Goal: Task Accomplishment & Management: Complete application form

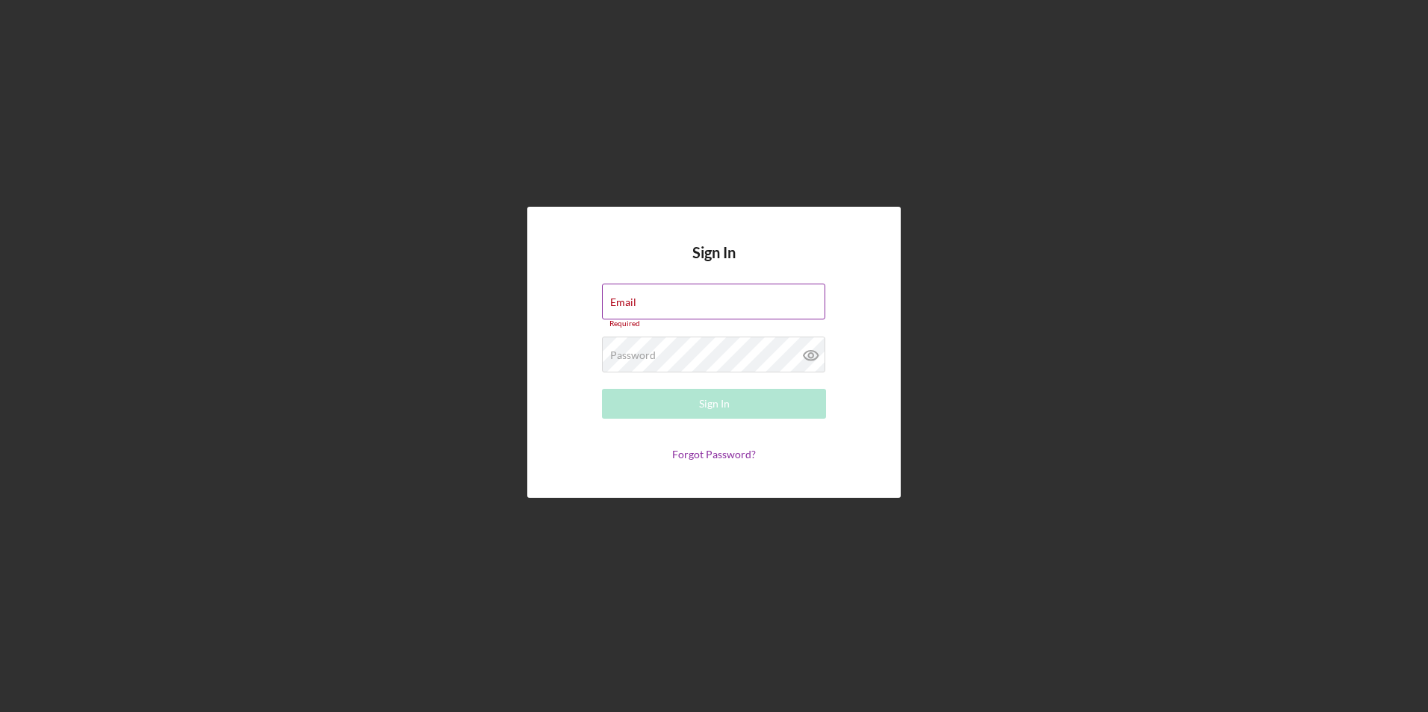
click at [674, 302] on div "Email Required" at bounding box center [714, 306] width 224 height 45
click at [685, 307] on input "Email" at bounding box center [713, 302] width 223 height 36
type input "[EMAIL_ADDRESS][DOMAIN_NAME]"
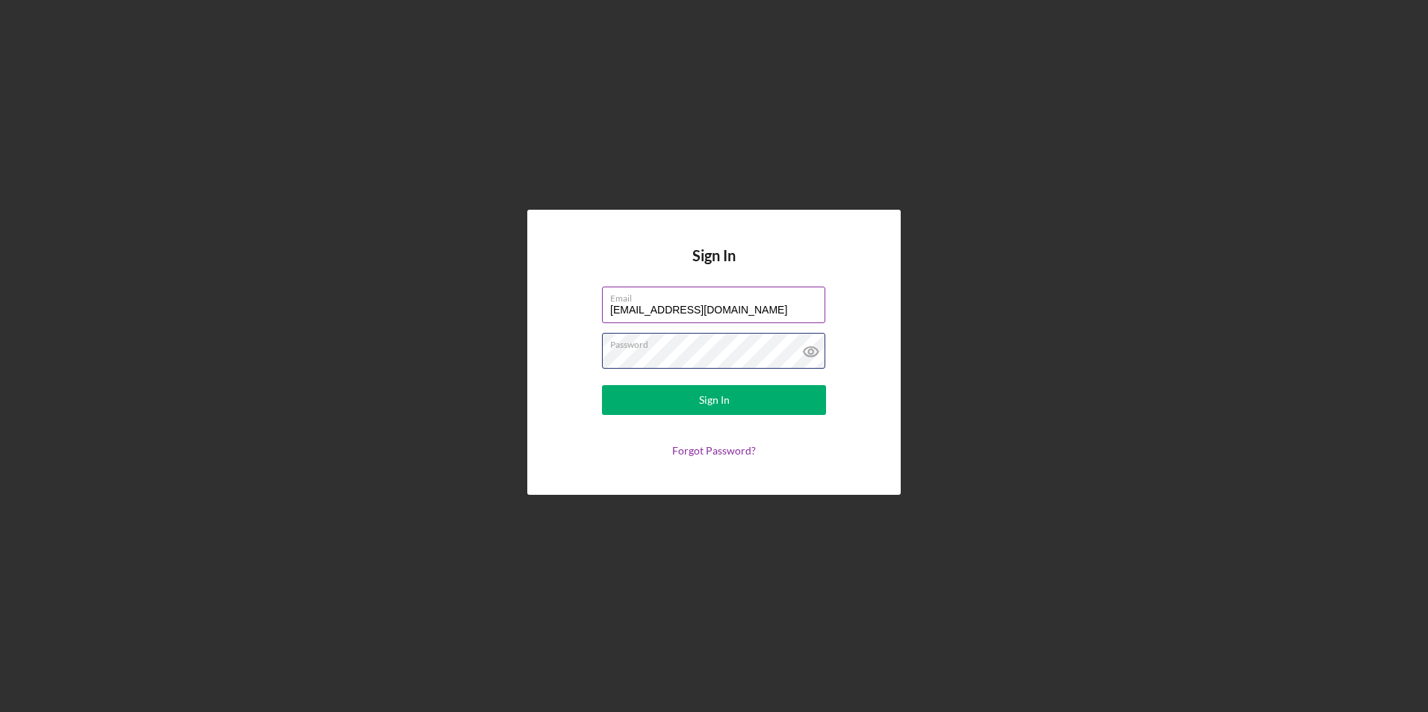
click at [602, 385] on button "Sign In" at bounding box center [714, 400] width 224 height 30
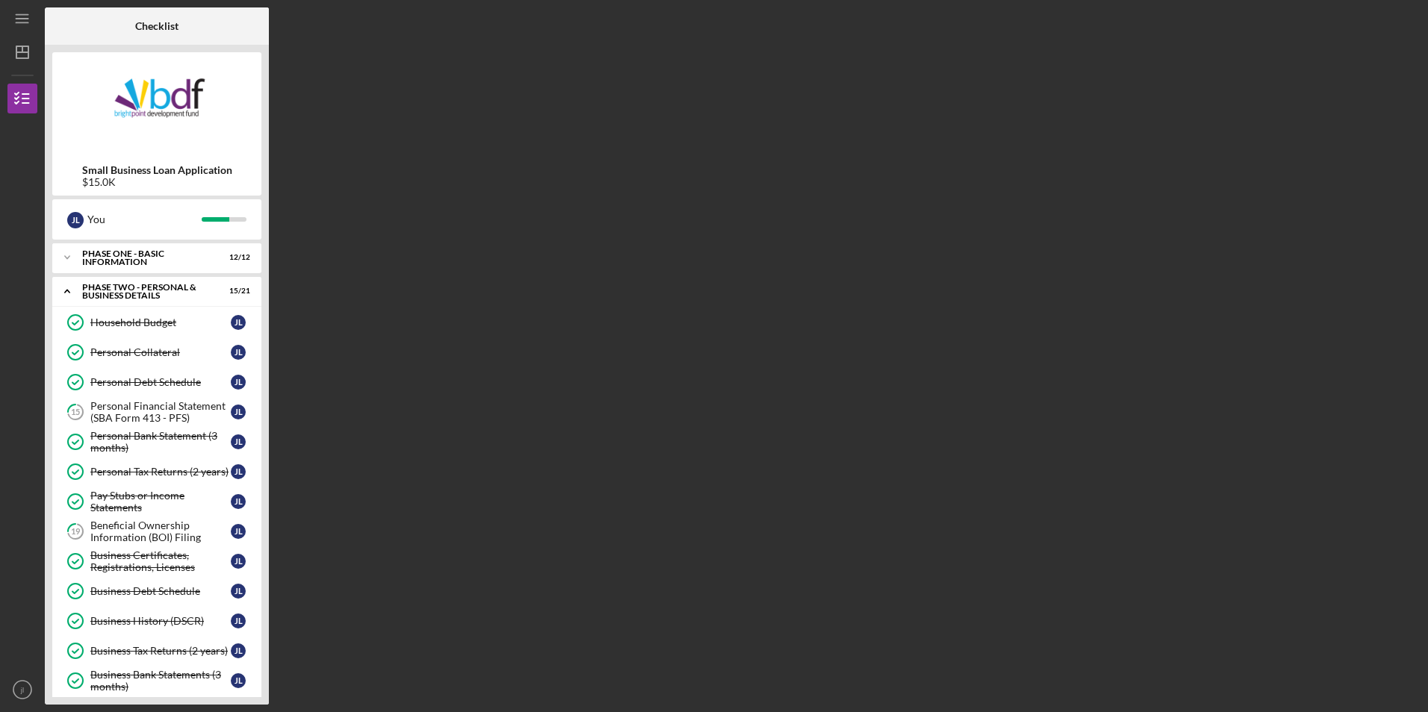
click at [0, 712] on nordpass-portal at bounding box center [0, 712] width 0 height 0
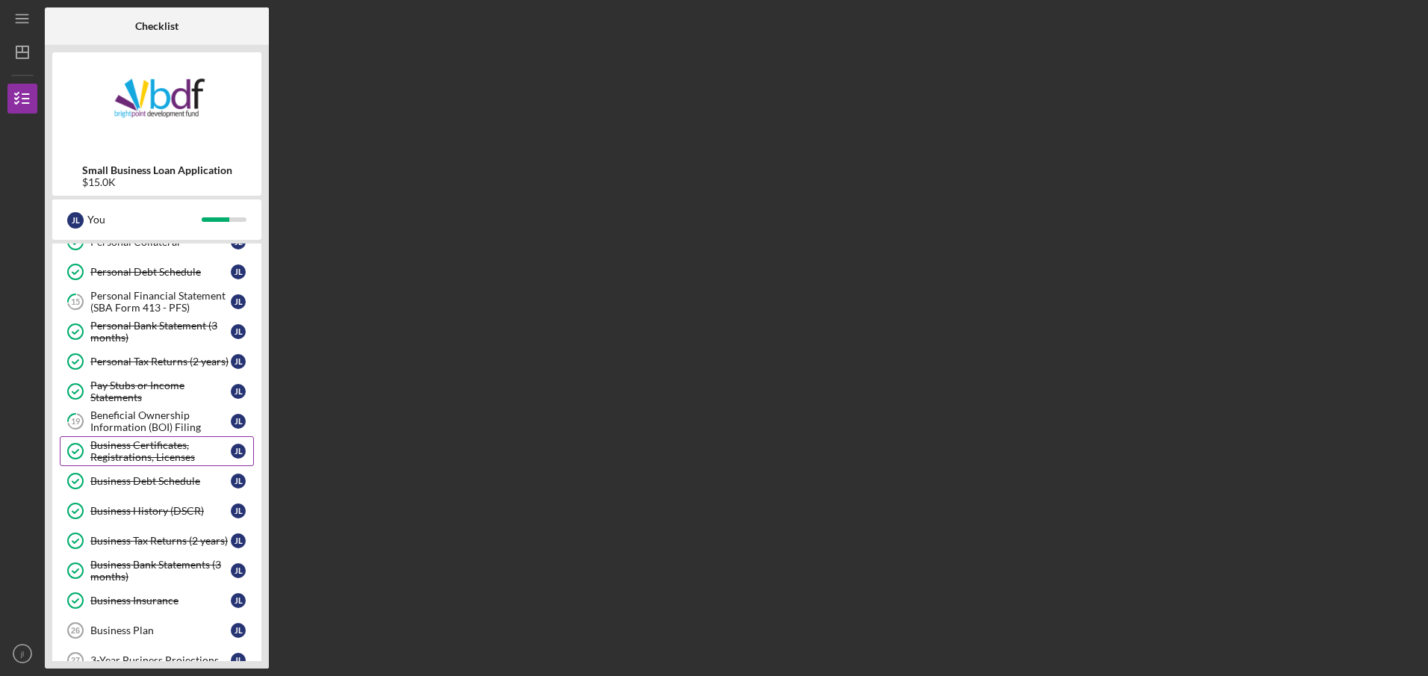
scroll to position [75, 0]
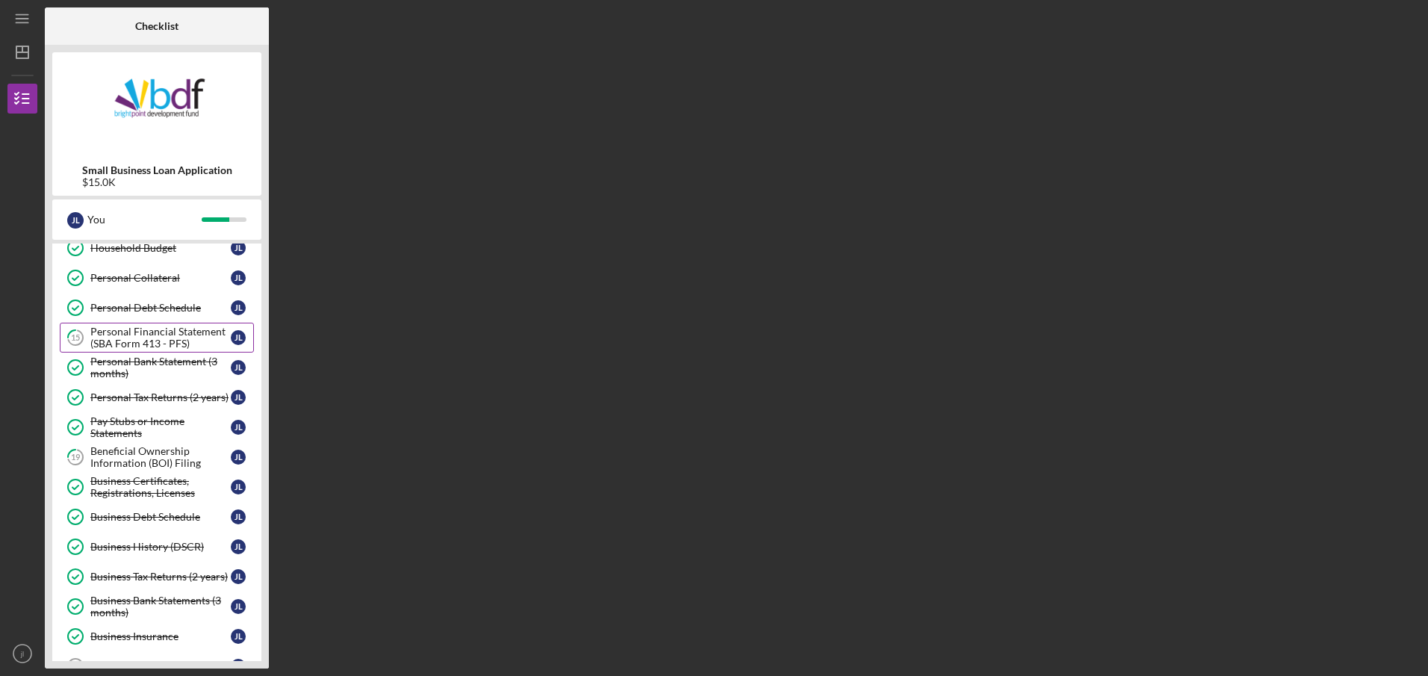
click at [183, 344] on div "Personal Financial Statement (SBA Form 413 - PFS)" at bounding box center [160, 338] width 140 height 24
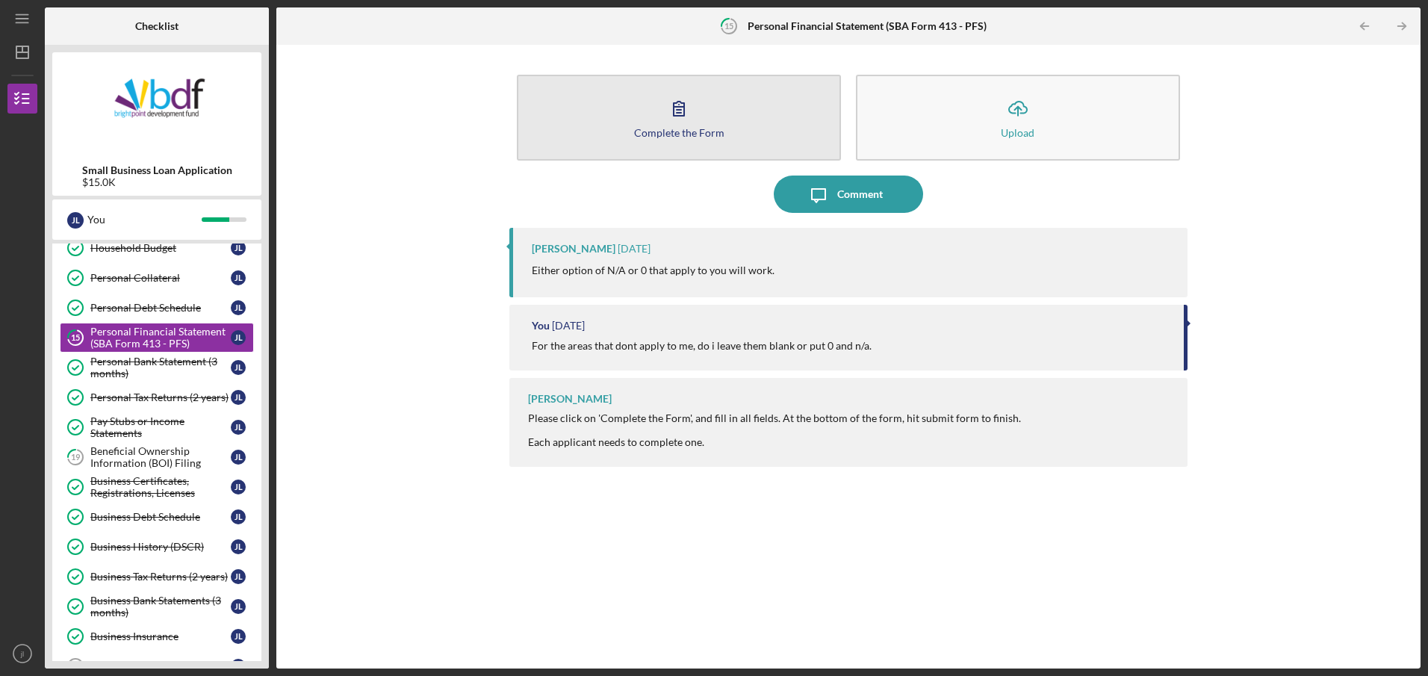
click at [659, 146] on button "Complete the Form Form" at bounding box center [679, 118] width 324 height 86
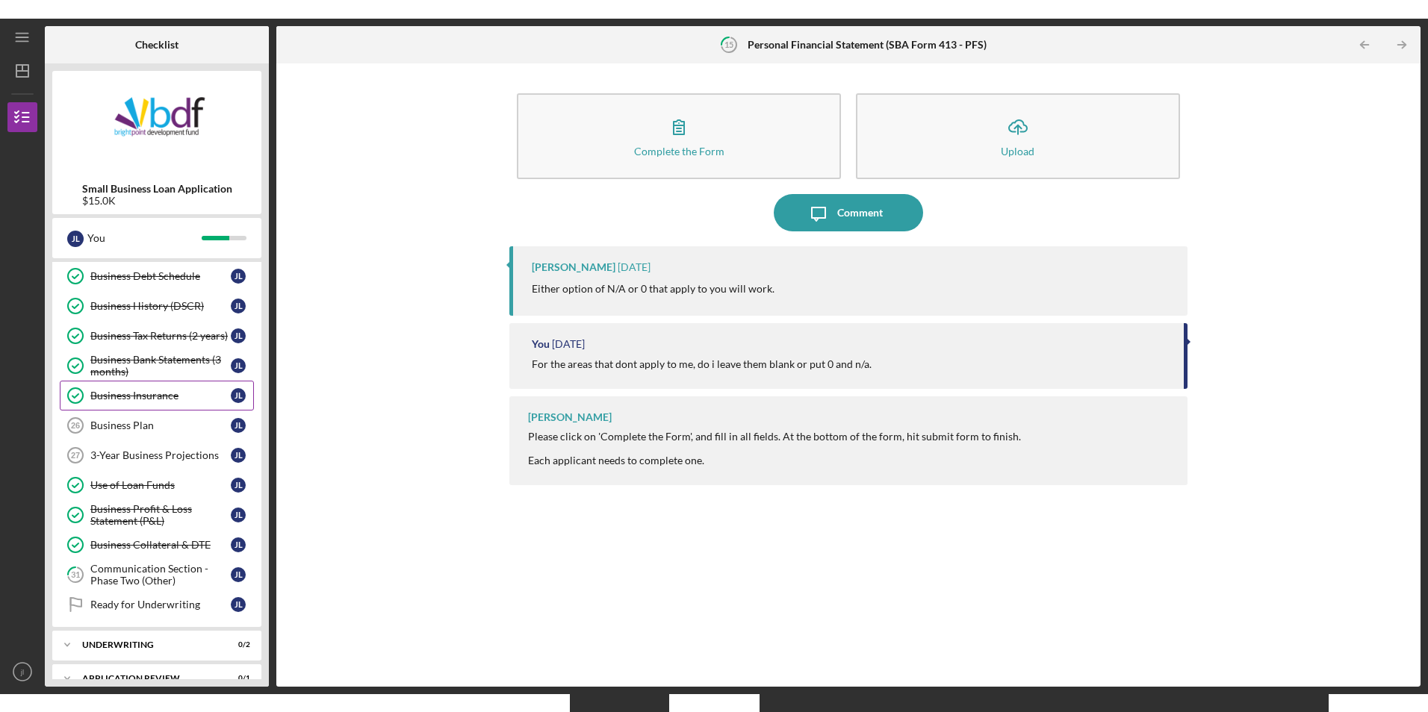
scroll to position [224, 0]
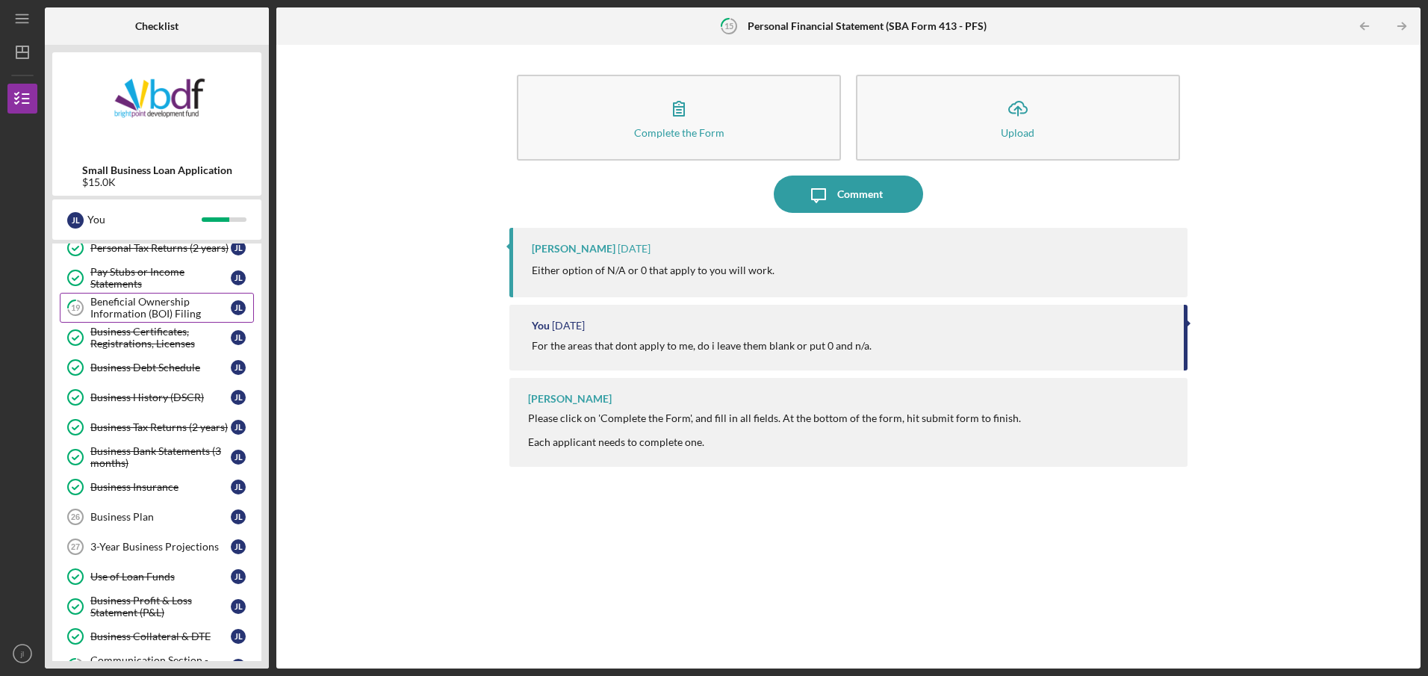
click at [158, 307] on div "Beneficial Ownership Information (BOI) Filing" at bounding box center [160, 308] width 140 height 24
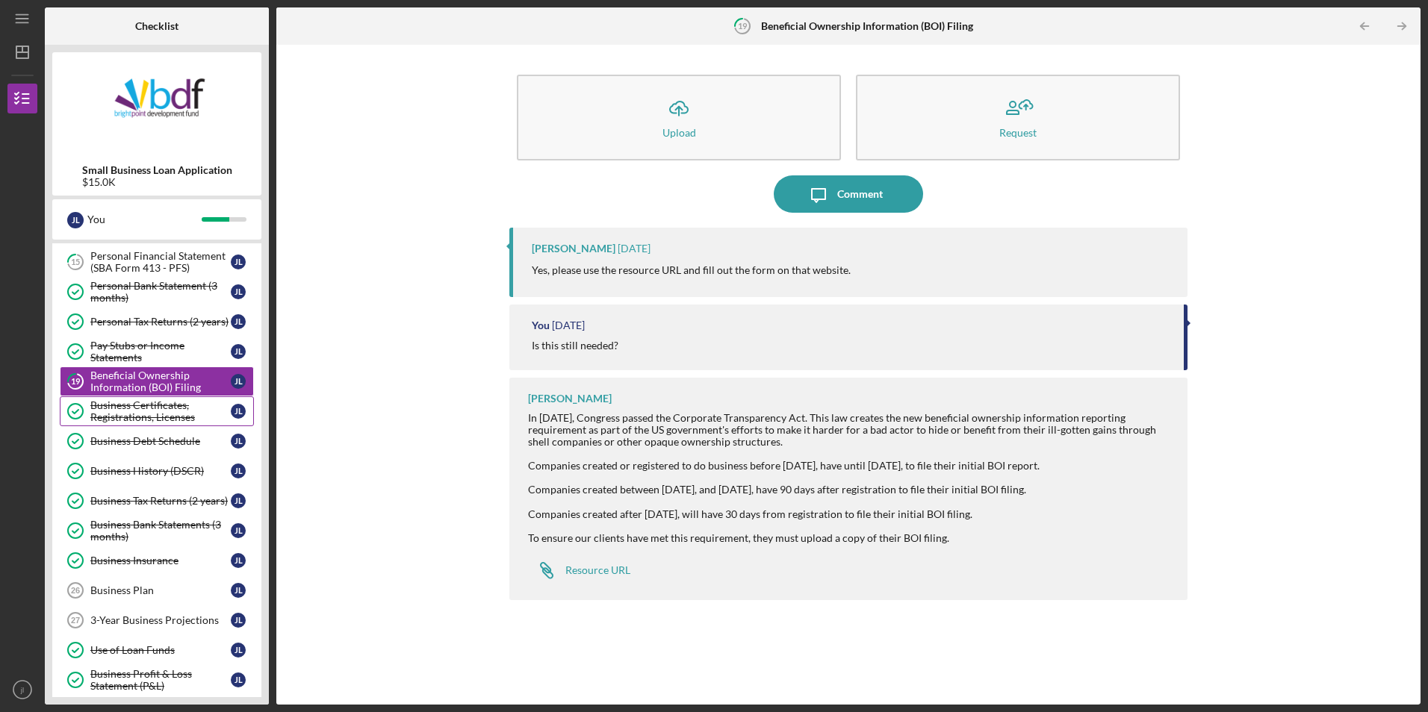
scroll to position [149, 0]
click at [596, 572] on div "Resource URL" at bounding box center [597, 571] width 65 height 12
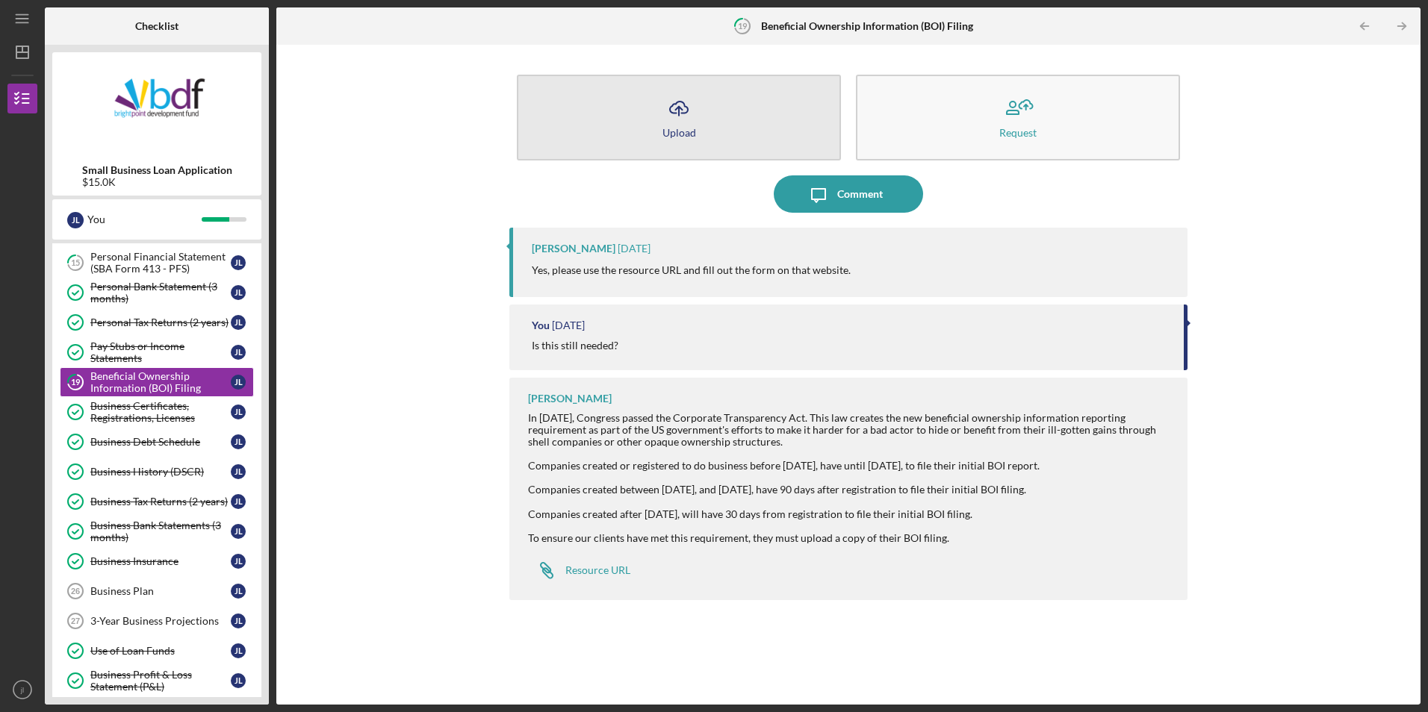
click at [677, 128] on div "Upload" at bounding box center [679, 132] width 34 height 11
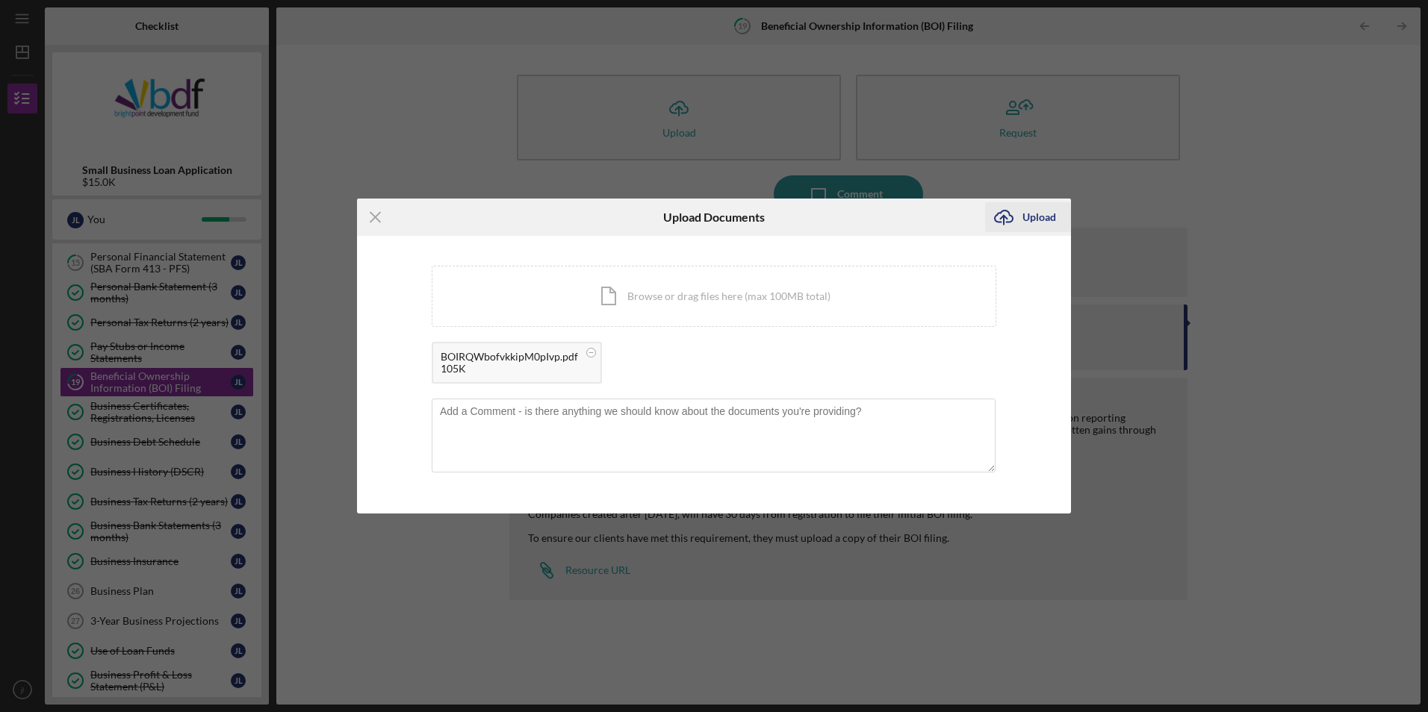
click at [1041, 221] on div "Upload" at bounding box center [1039, 217] width 34 height 30
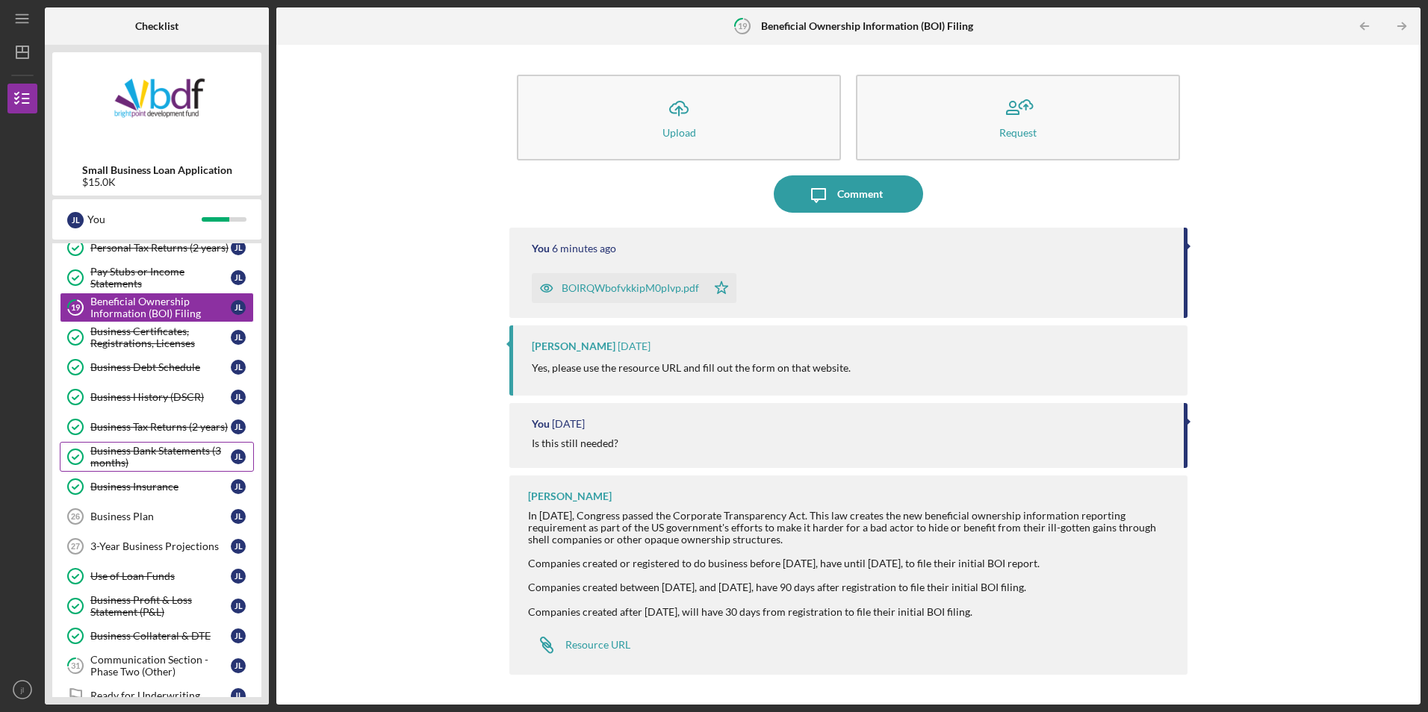
scroll to position [299, 0]
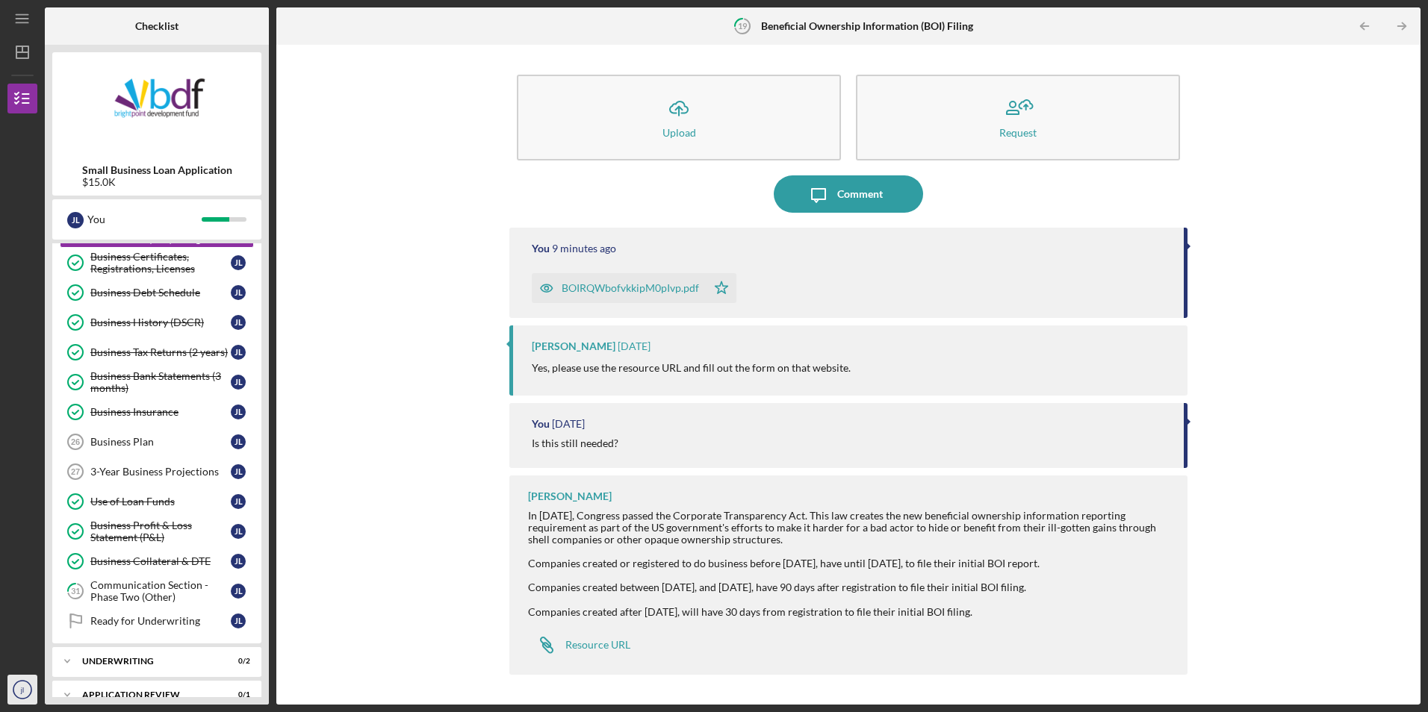
click at [18, 687] on icon "jl" at bounding box center [22, 689] width 30 height 37
click at [40, 618] on link "Logout" at bounding box center [90, 615] width 164 height 31
